Goal: Book appointment/travel/reservation

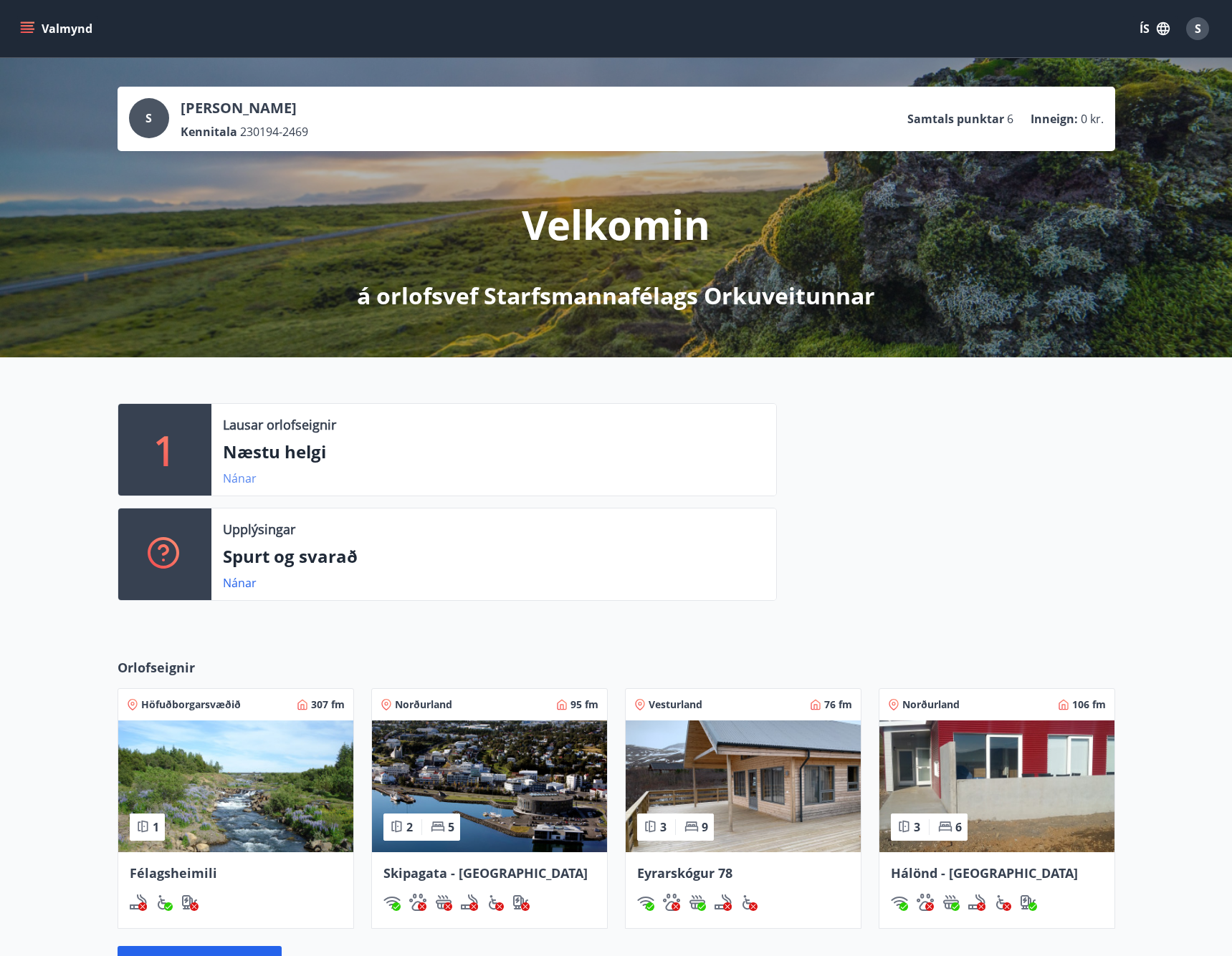
click at [234, 484] on link "Nánar" at bounding box center [239, 478] width 33 height 15
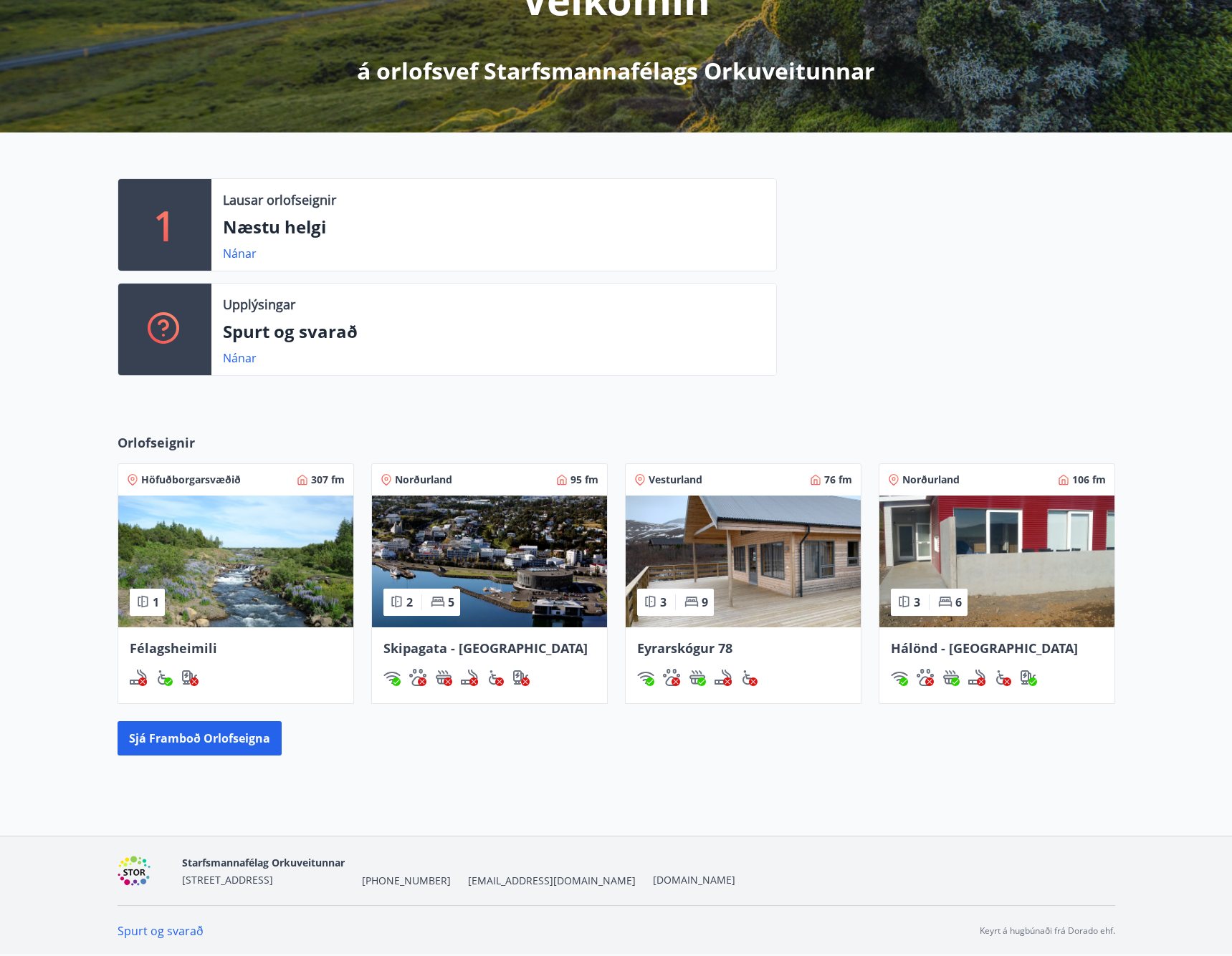
scroll to position [225, 0]
click at [180, 746] on button "Sjá framboð orlofseigna" at bounding box center [199, 739] width 164 height 34
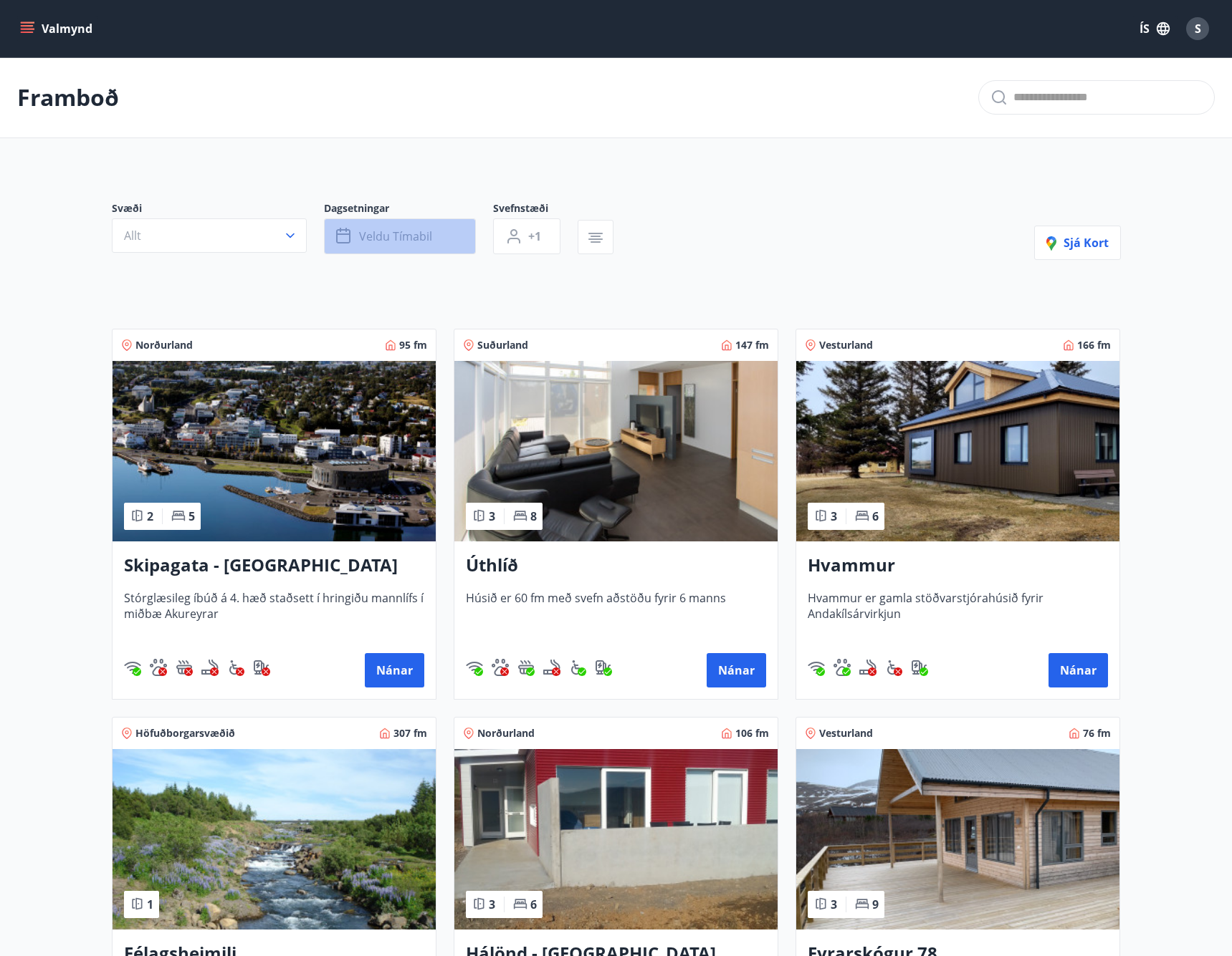
click at [424, 241] on span "Veldu tímabil" at bounding box center [395, 236] width 73 height 15
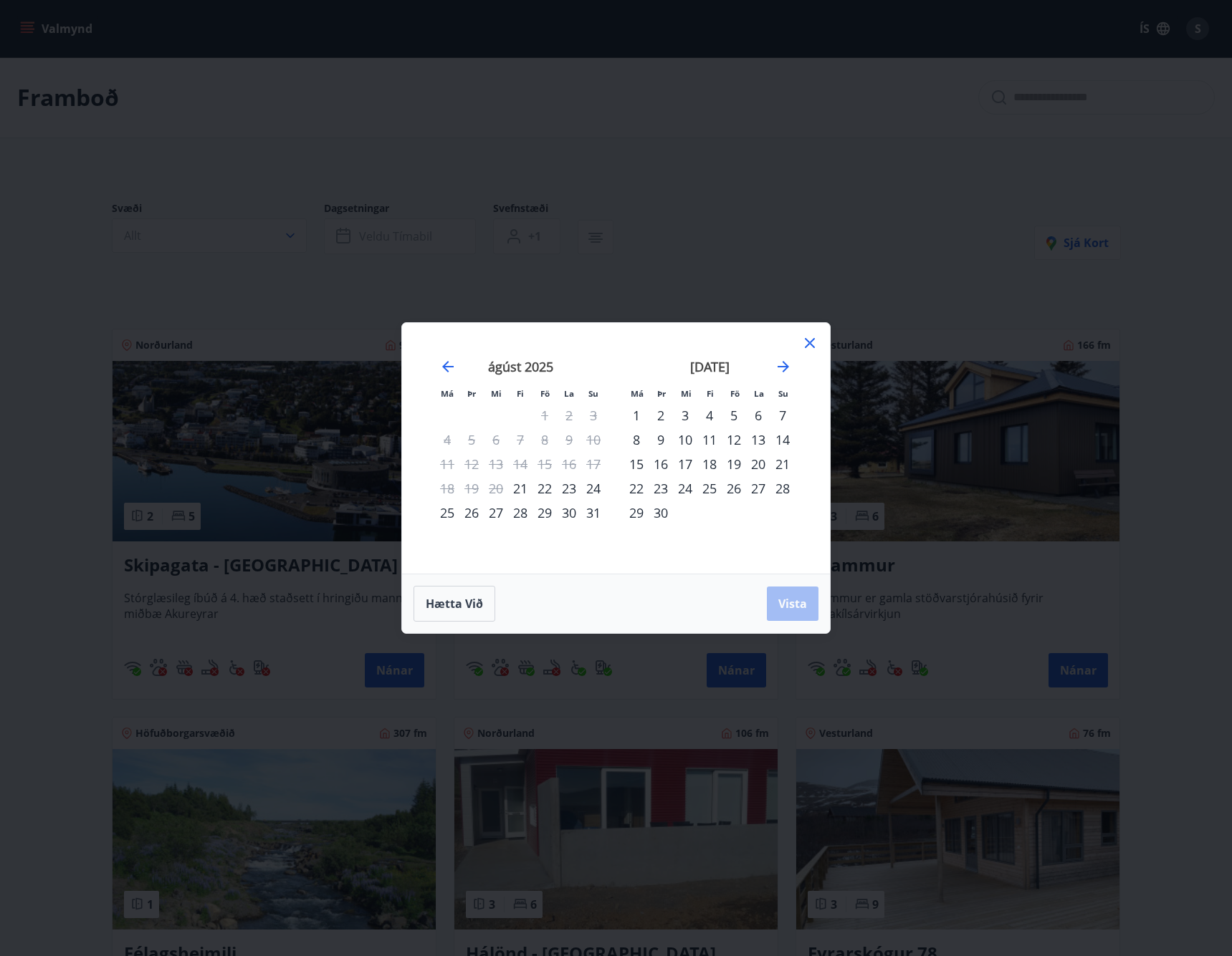
click at [807, 346] on icon at bounding box center [809, 342] width 10 height 10
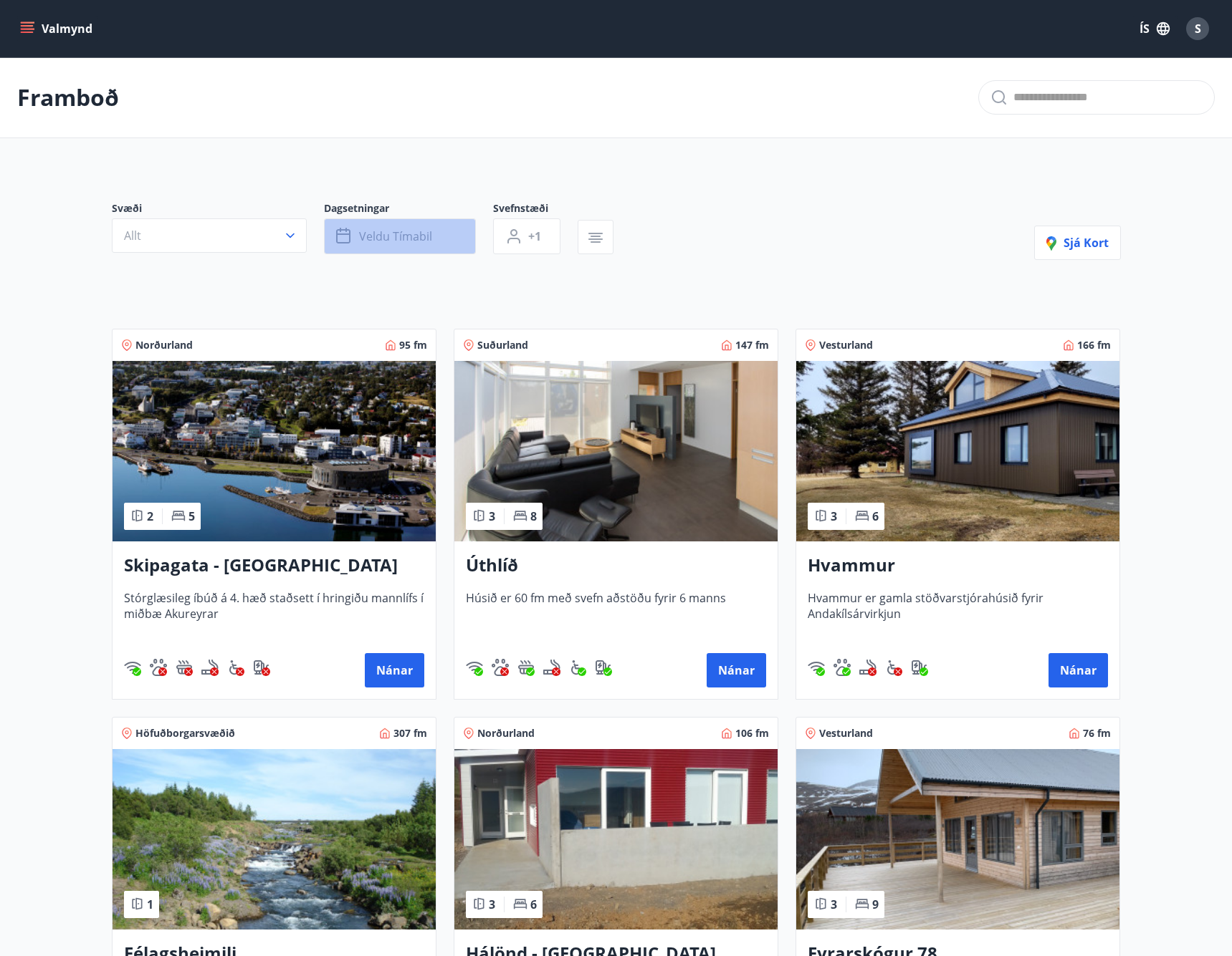
click at [393, 227] on button "Veldu tímabil" at bounding box center [399, 236] width 152 height 36
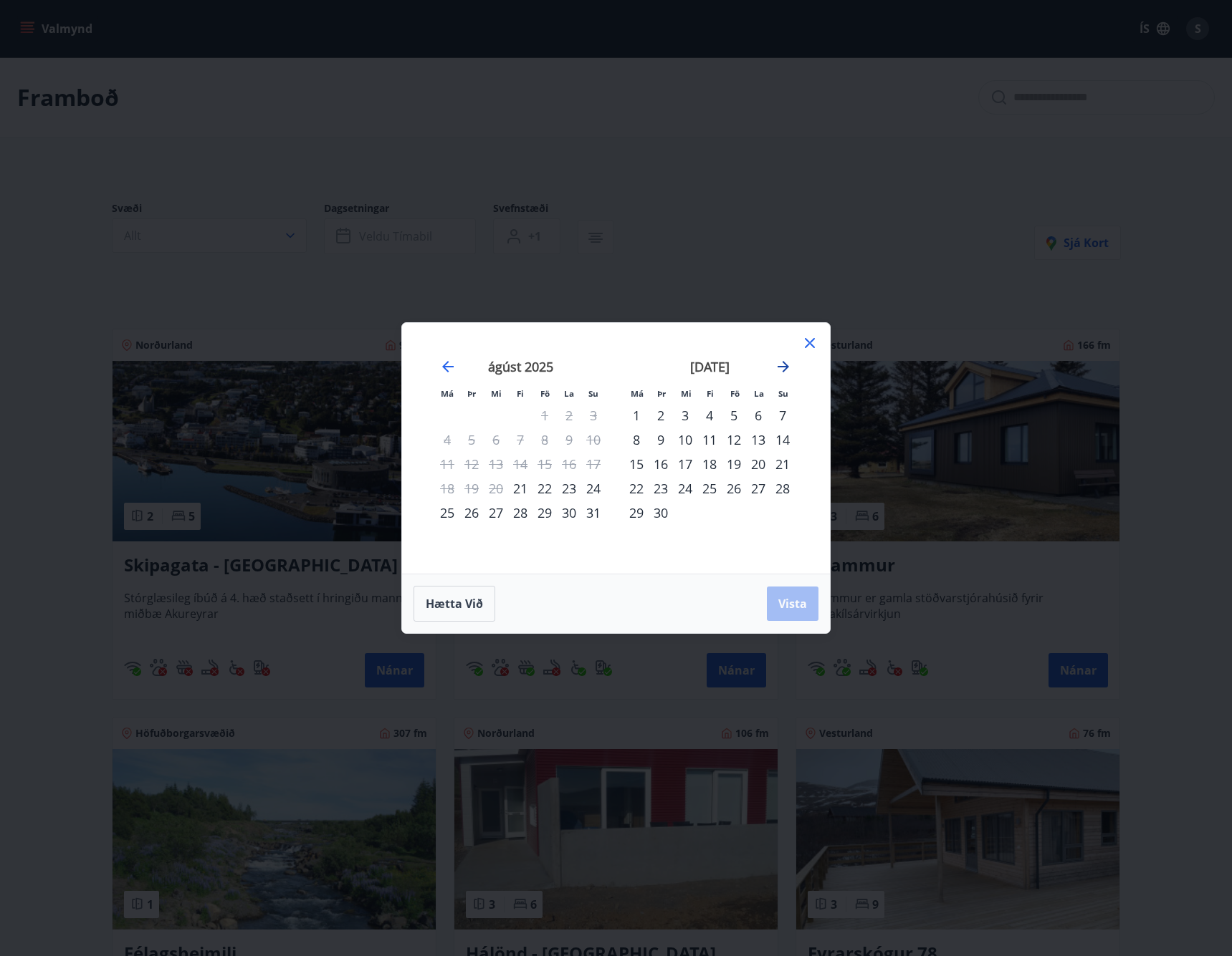
click at [779, 367] on icon "Move forward to switch to the next month." at bounding box center [783, 367] width 12 height 12
click at [729, 514] on div "31" at bounding box center [734, 513] width 24 height 24
click at [781, 369] on icon "Move forward to switch to the next month." at bounding box center [782, 367] width 17 height 17
click at [780, 414] on div "2" at bounding box center [782, 415] width 24 height 24
click at [802, 608] on span "Vista" at bounding box center [792, 603] width 29 height 15
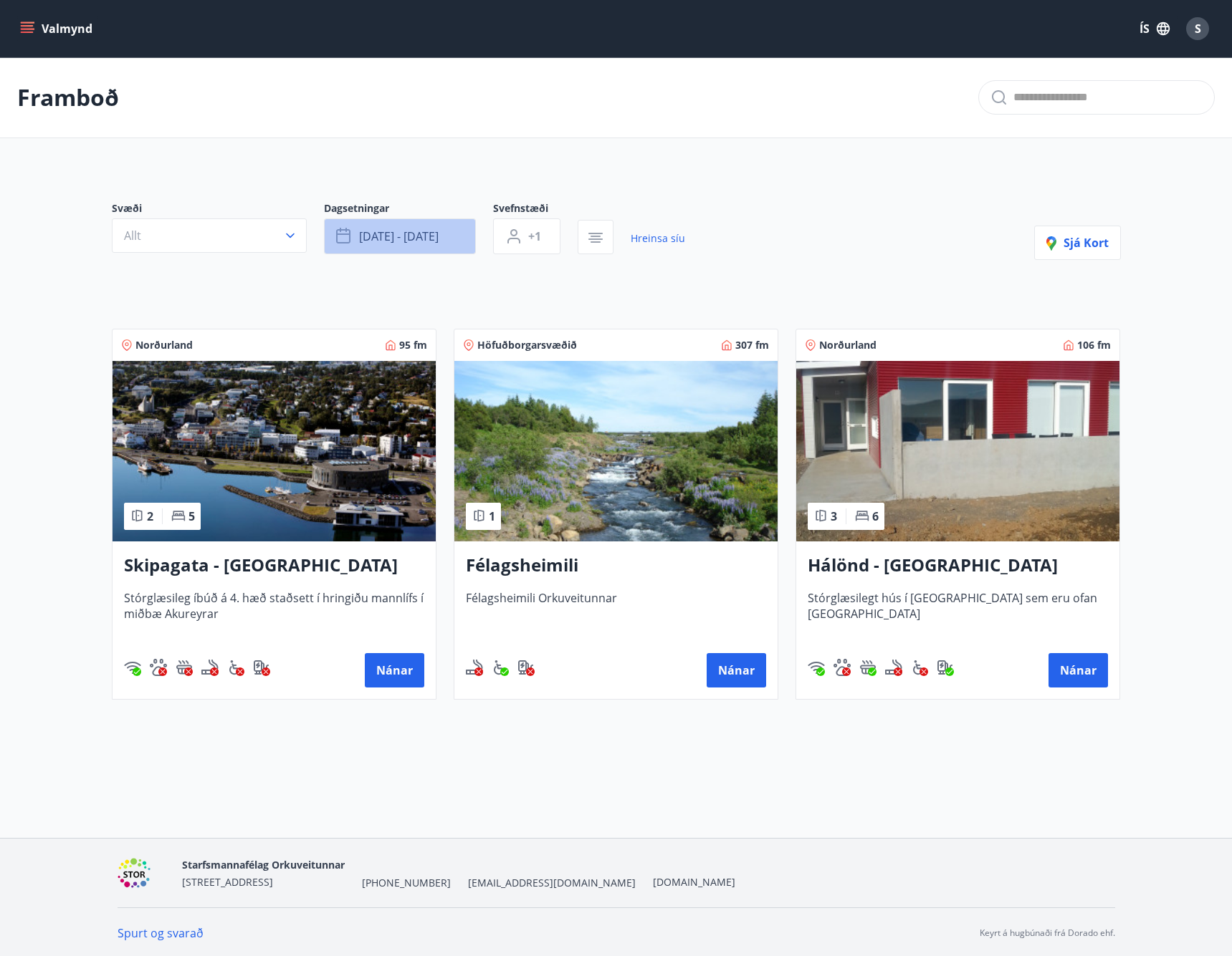
click at [397, 235] on span "okt 31 - nóv 02" at bounding box center [398, 236] width 79 height 15
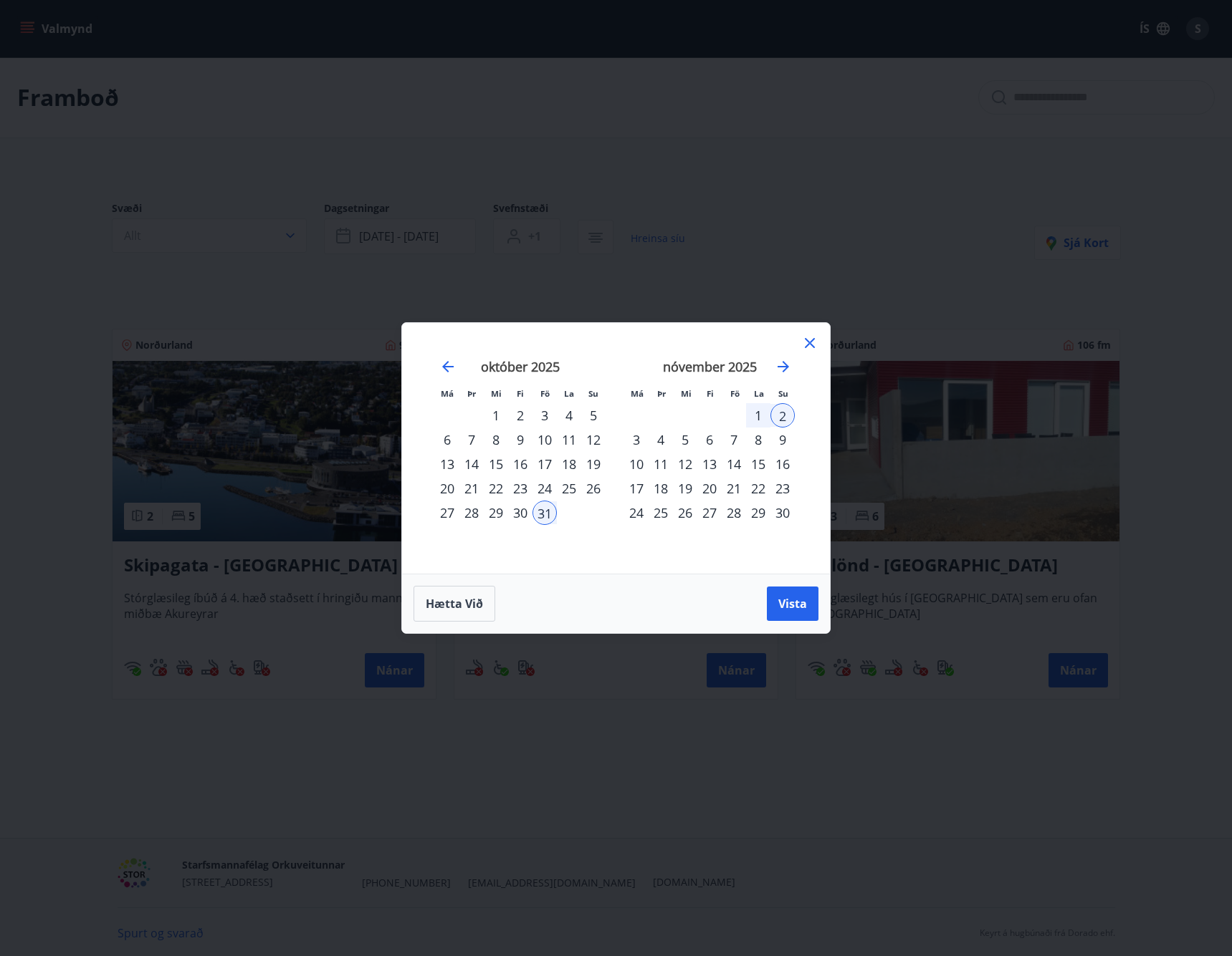
click at [739, 442] on div "7" at bounding box center [734, 440] width 24 height 24
click at [627, 462] on div "10" at bounding box center [635, 464] width 24 height 24
click at [799, 600] on span "Vista" at bounding box center [792, 603] width 29 height 15
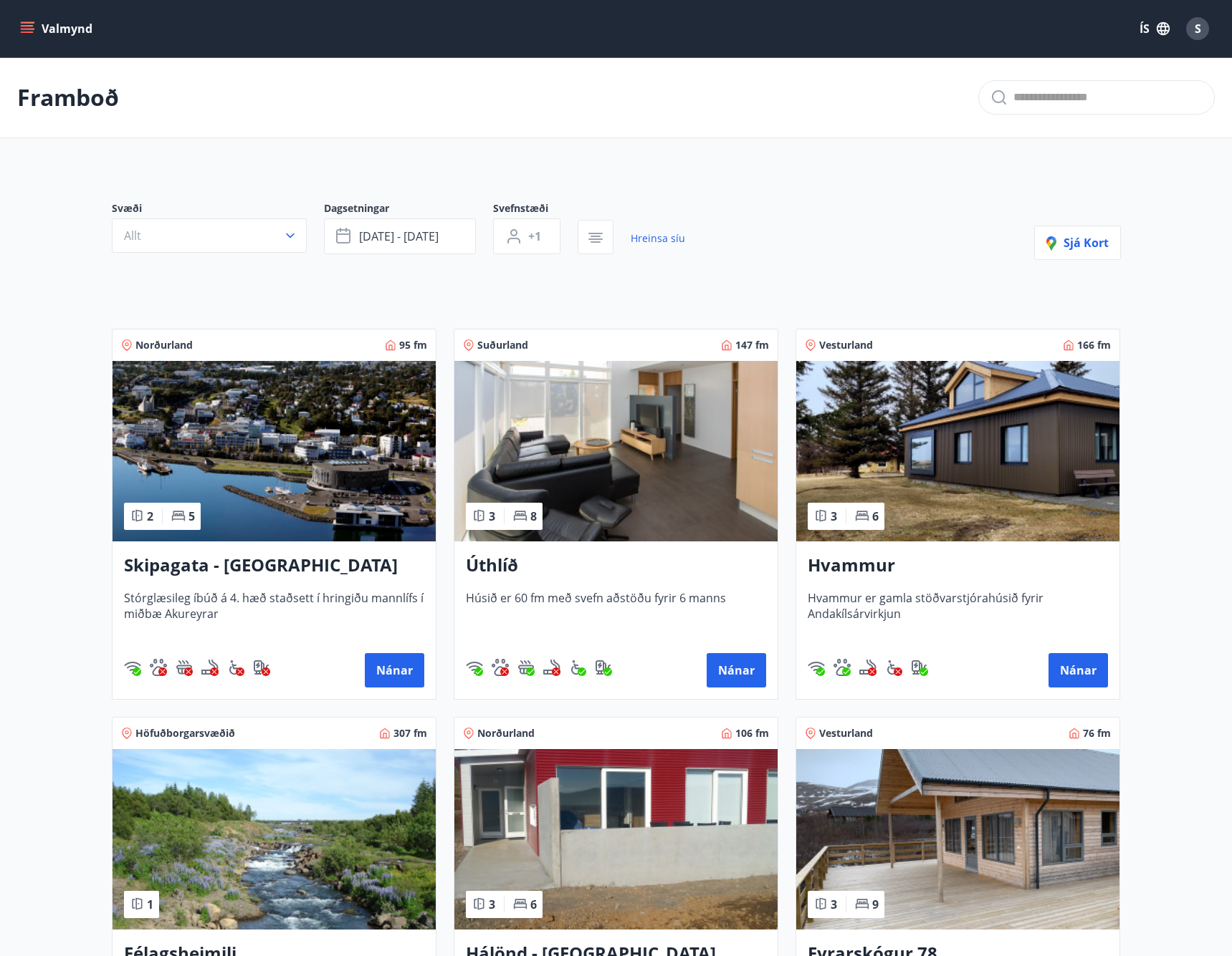
click at [46, 480] on main "Framboð Svæði Allt Dagsetningar nóv 07 - nóv 10 Svefnstæði +1 Hreinsa síu Sjá k…" at bounding box center [616, 578] width 1232 height 1042
click at [79, 555] on main "Framboð Svæði Allt Dagsetningar nóv 07 - nóv 10 Svefnstæði +1 Hreinsa síu Sjá k…" at bounding box center [616, 578] width 1232 height 1042
click at [42, 393] on main "Framboð Svæði Allt Dagsetningar nóv 07 - nóv 10 Svefnstæði +1 Hreinsa síu Sjá k…" at bounding box center [616, 578] width 1232 height 1042
